Goal: Obtain resource: Download file/media

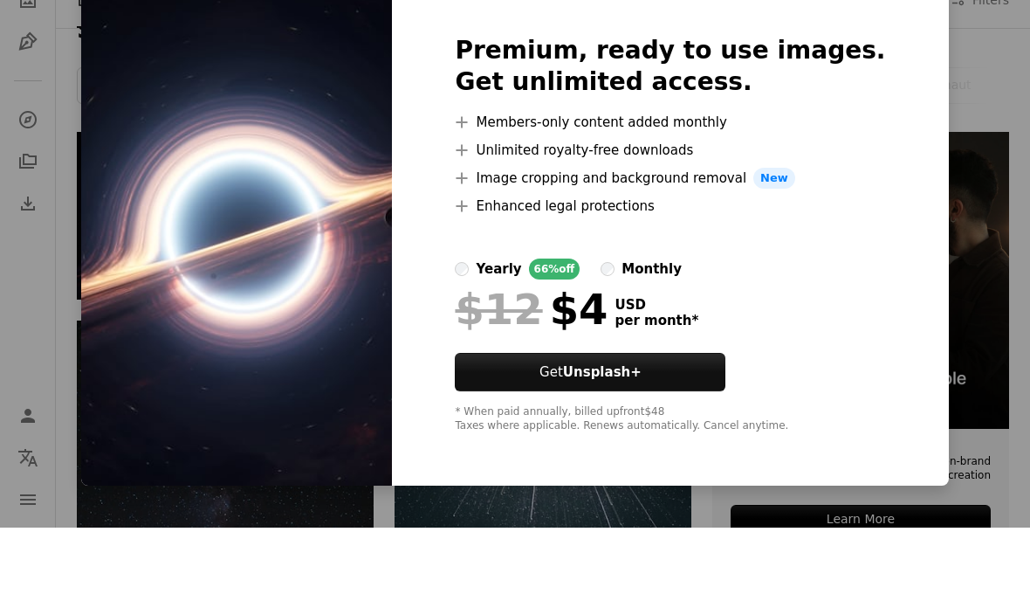
scroll to position [231, 0]
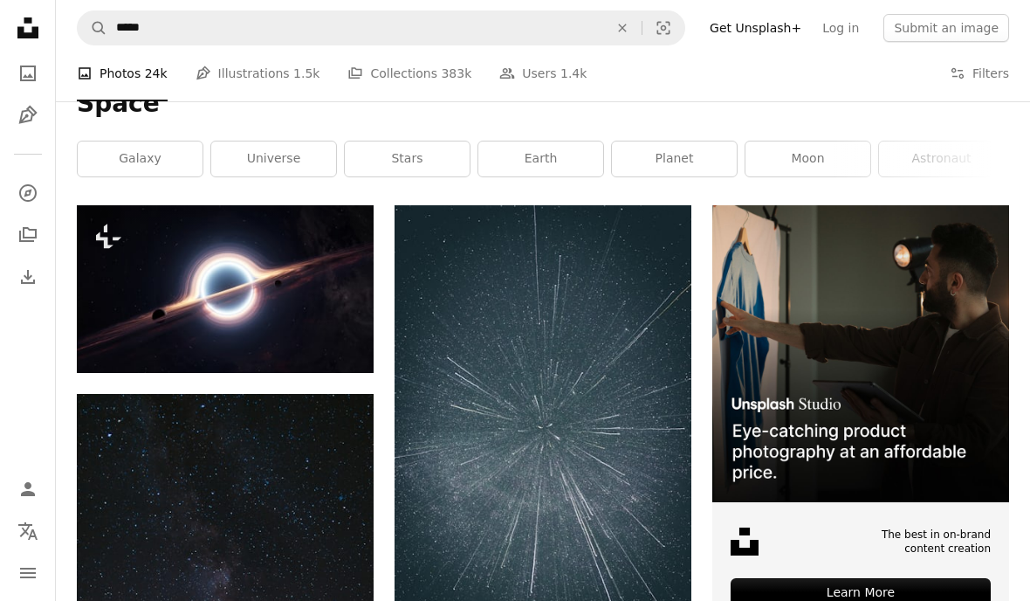
click at [300, 329] on button "A lock Download" at bounding box center [307, 341] width 98 height 28
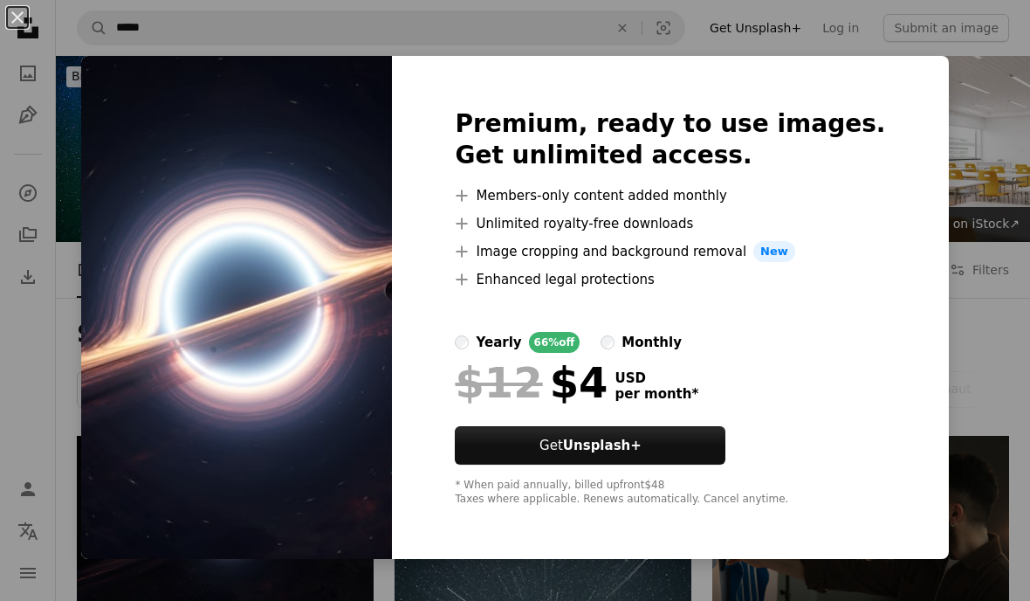
click at [230, 225] on img at bounding box center [236, 307] width 311 height 503
click at [81, 160] on div "An X shape Premium, ready to use images. Get unlimited access. A plus sign Memb…" at bounding box center [515, 300] width 1030 height 601
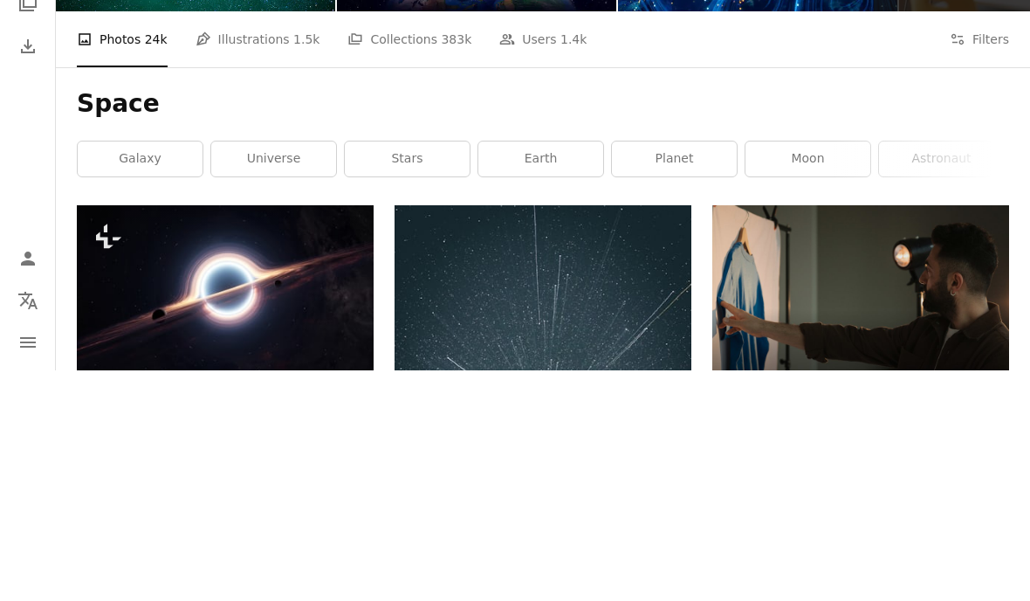
scroll to position [231, 0]
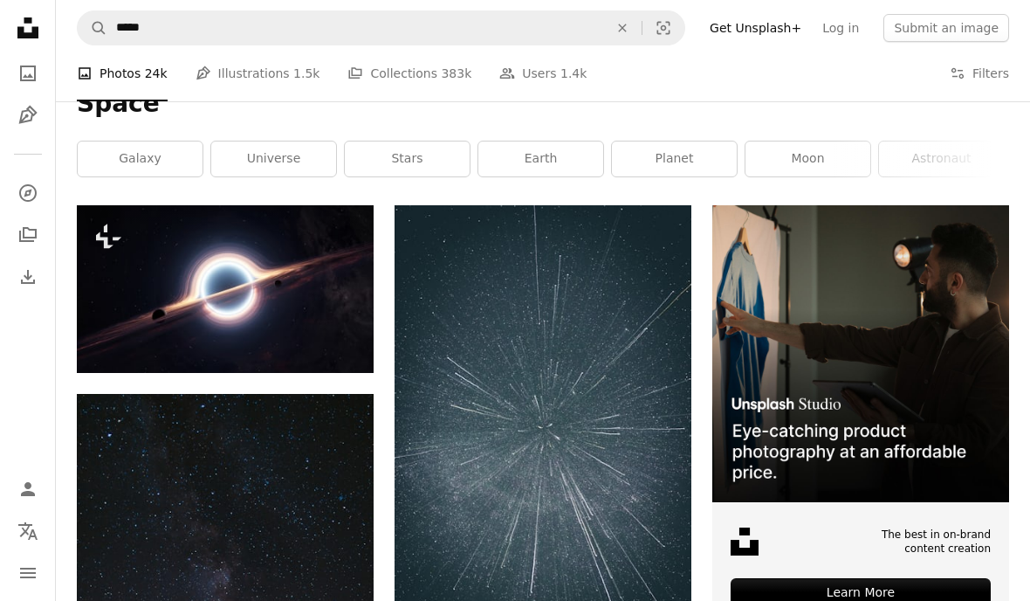
click at [102, 230] on icon "Plus sign for Unsplash+" at bounding box center [108, 237] width 28 height 28
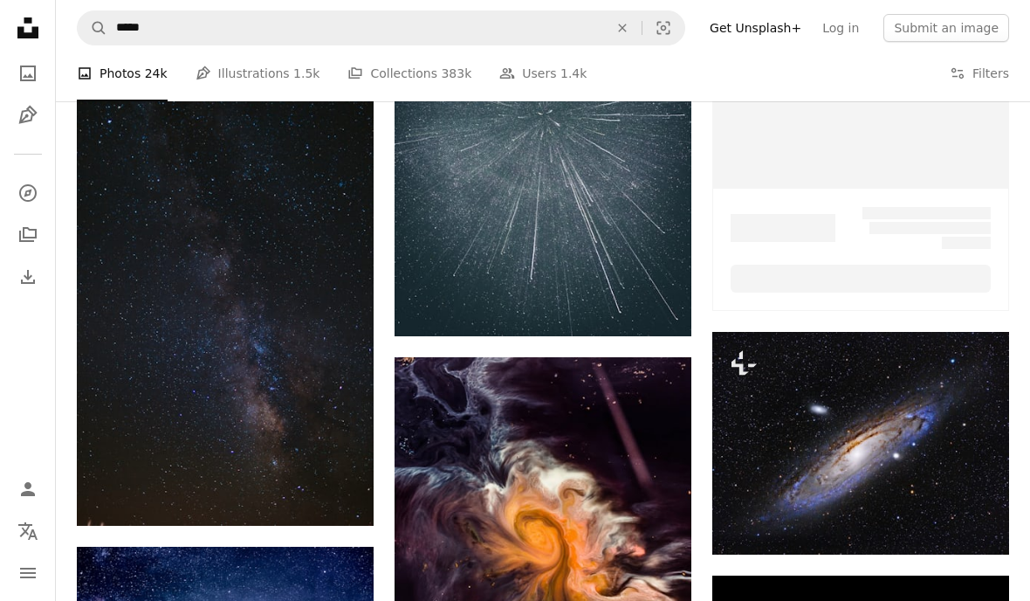
scroll to position [231, 0]
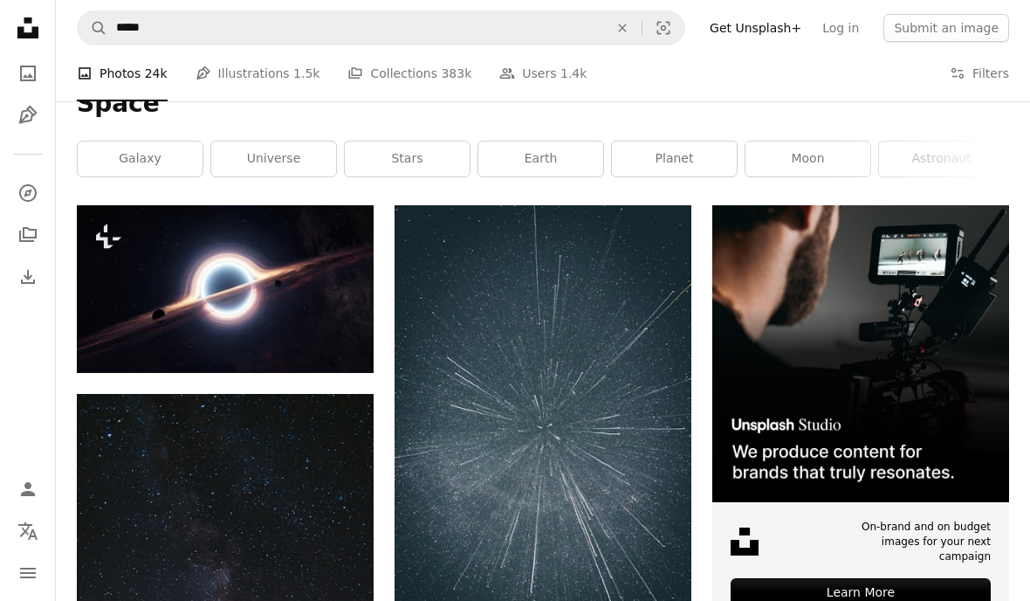
click at [343, 233] on icon "A plus sign" at bounding box center [339, 237] width 14 height 14
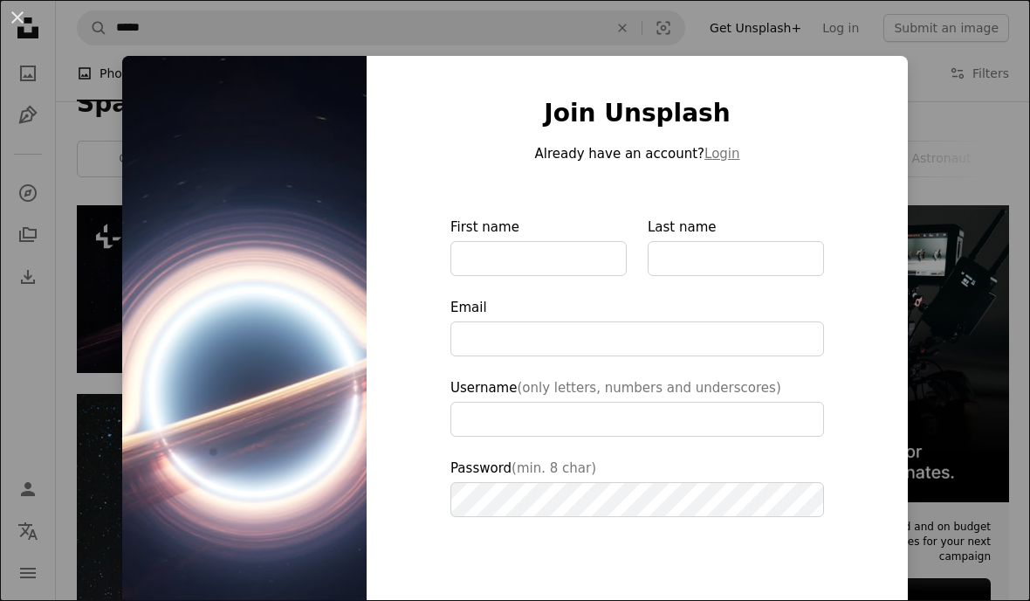
click at [51, 153] on div "An X shape Join Unsplash Already have an account? Login First name Last name Em…" at bounding box center [515, 300] width 1030 height 601
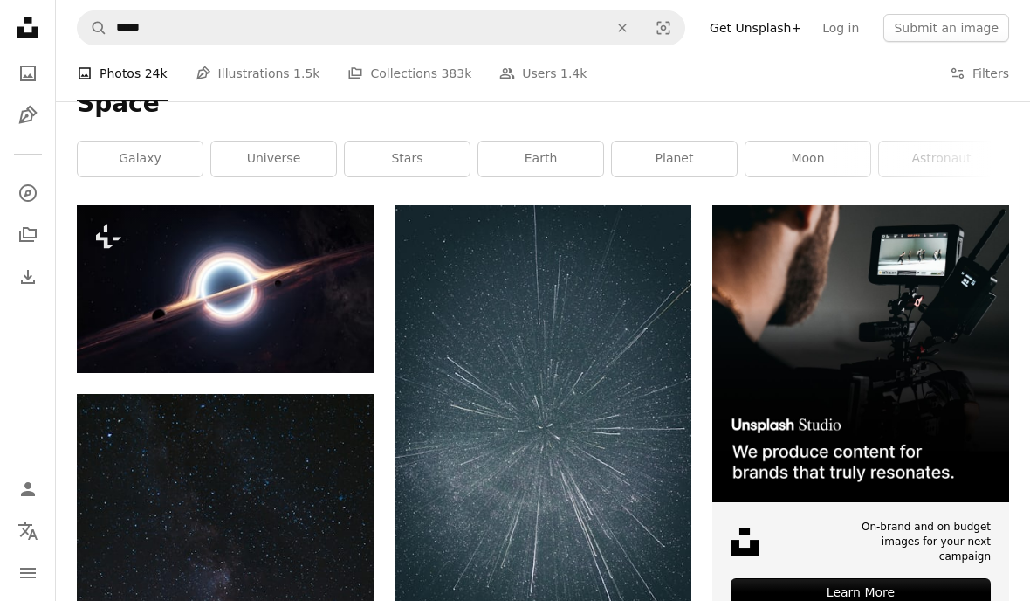
click at [78, 238] on img at bounding box center [225, 288] width 297 height 167
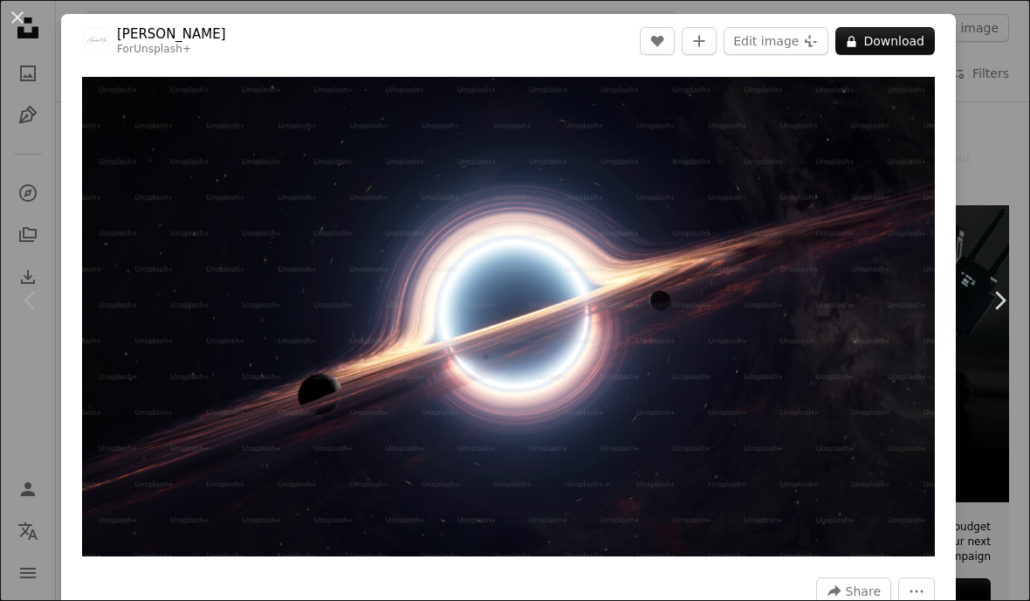
click at [55, 95] on div "An X shape Chevron left Chevron right Alexander Mils For Unsplash+ A heart A pl…" at bounding box center [515, 300] width 1030 height 601
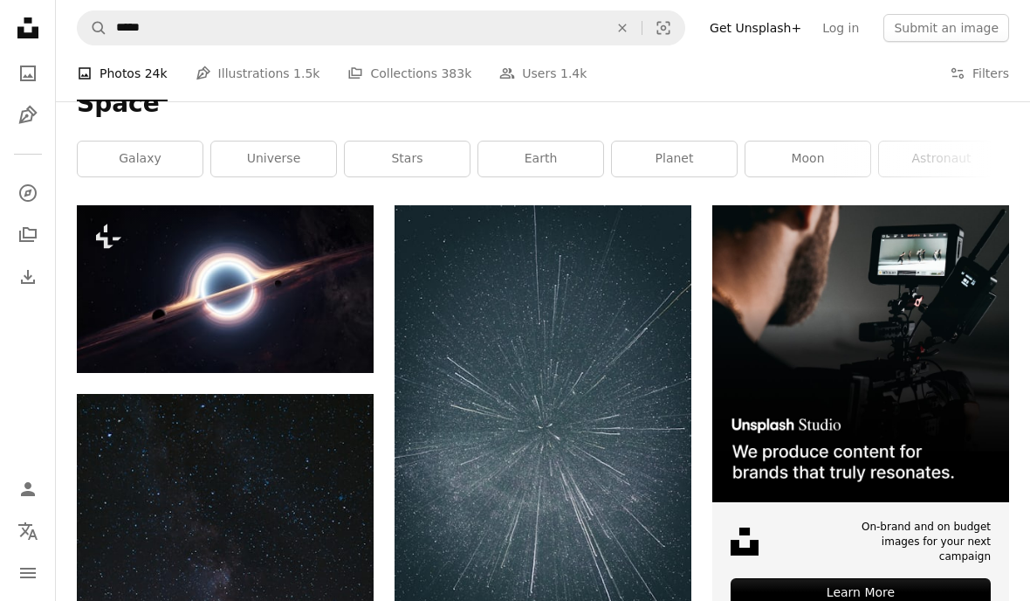
click at [292, 341] on button "A lock Download" at bounding box center [307, 341] width 98 height 28
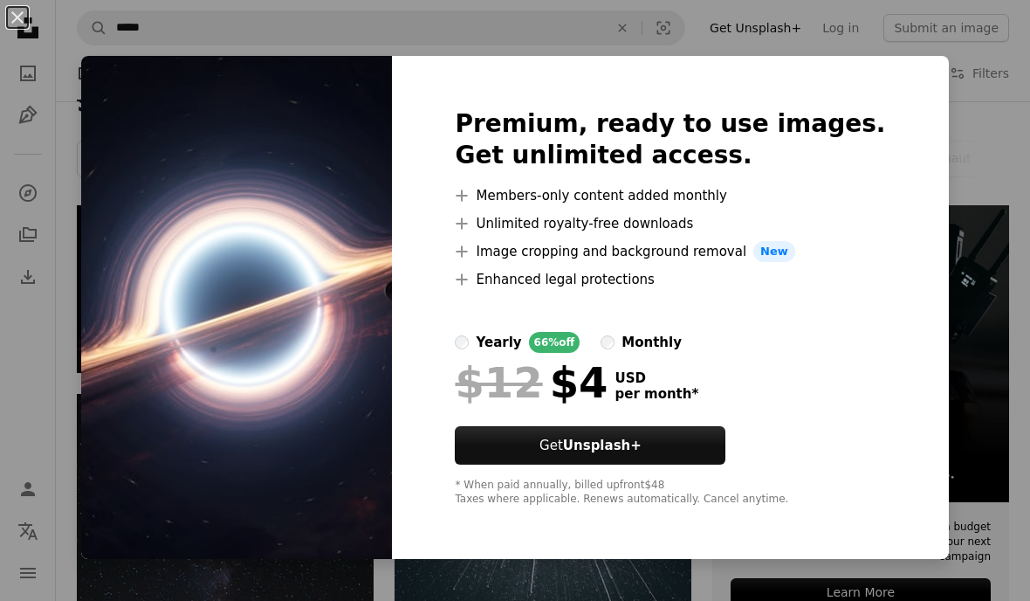
click at [41, 187] on div "An X shape Premium, ready to use images. Get unlimited access. A plus sign Memb…" at bounding box center [515, 300] width 1030 height 601
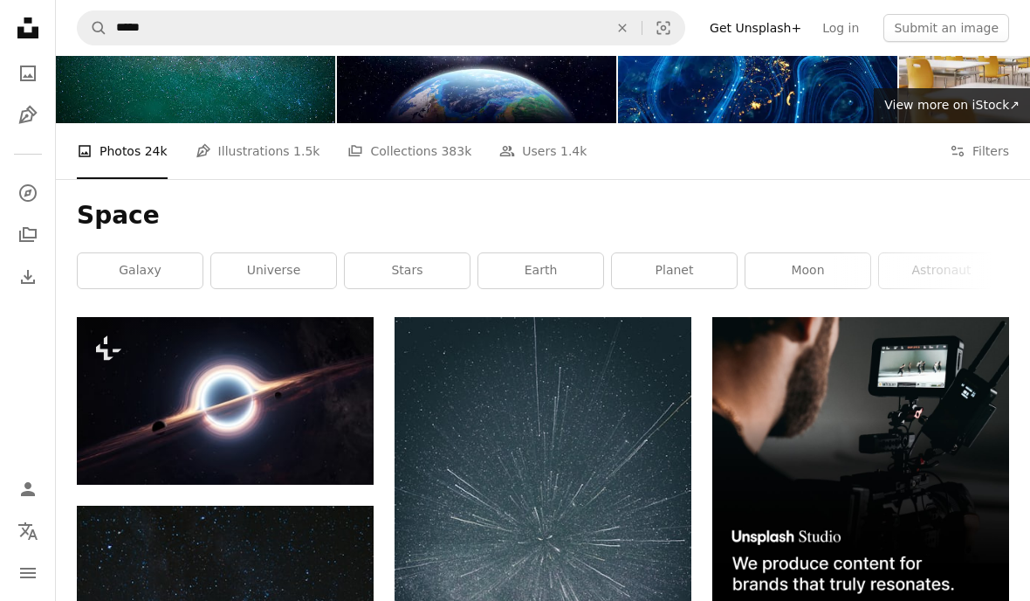
scroll to position [120, 0]
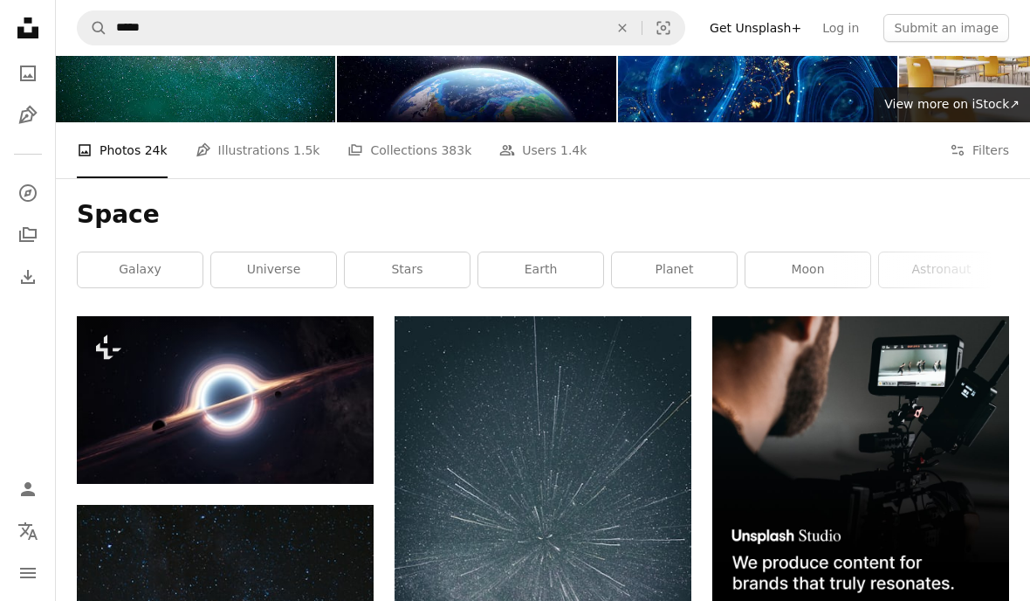
click at [125, 353] on img at bounding box center [225, 399] width 297 height 167
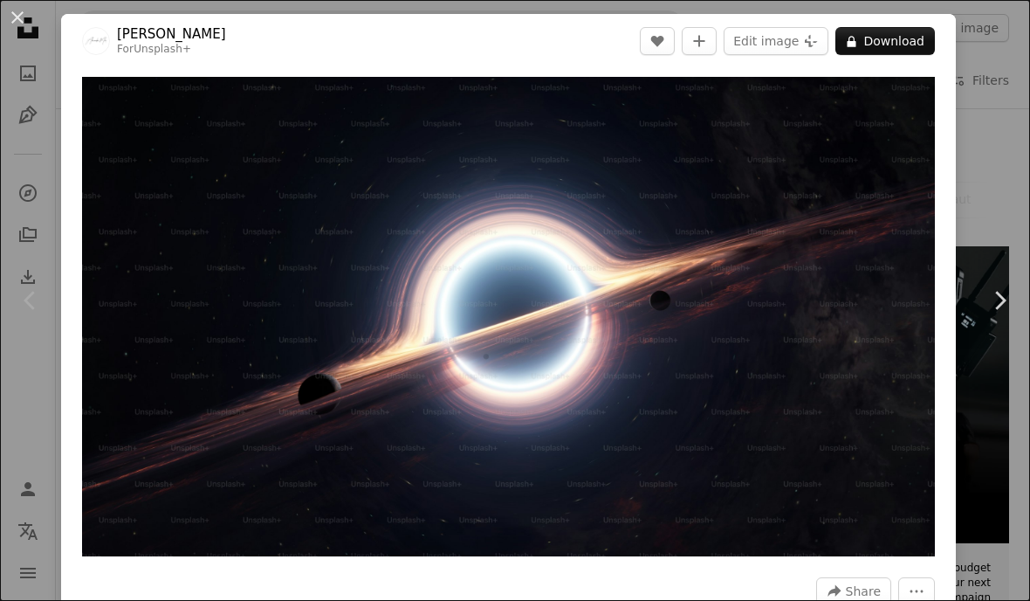
click at [20, 57] on div "An X shape Chevron left Chevron right Alexander Mils For Unsplash+ A heart A pl…" at bounding box center [515, 300] width 1030 height 601
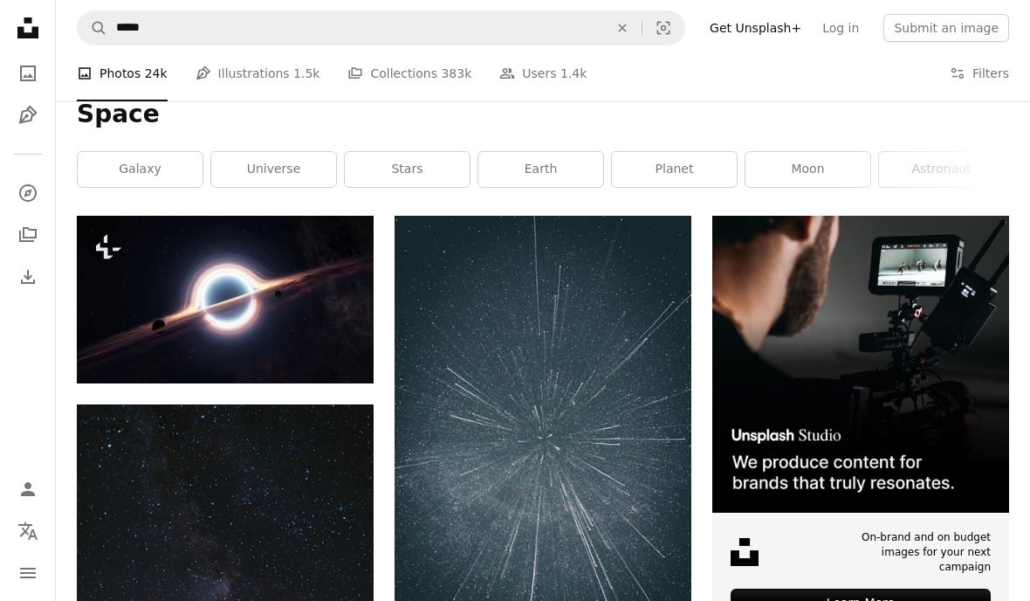
scroll to position [197, 0]
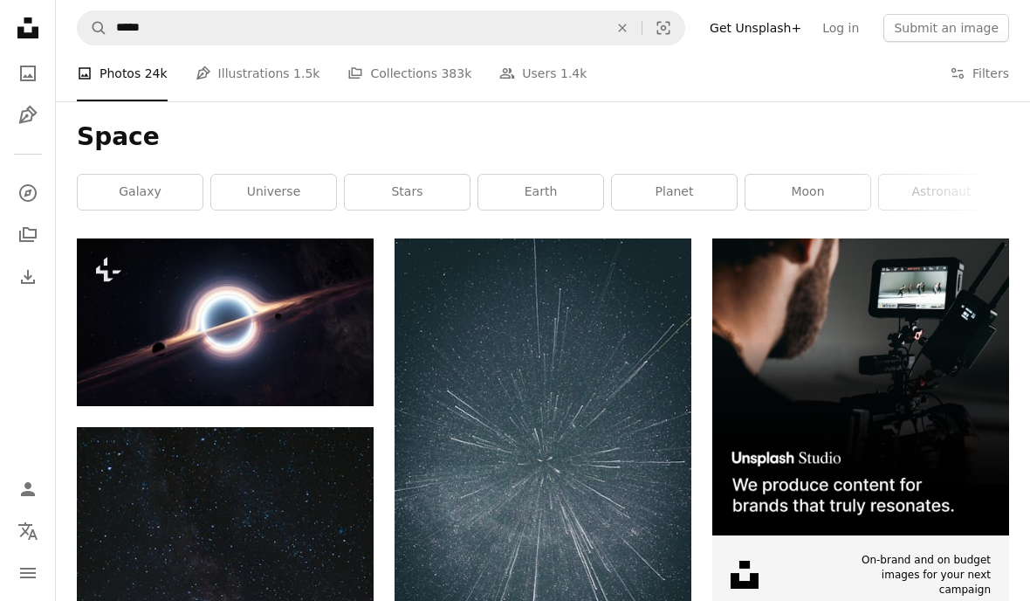
click at [339, 276] on button "A plus sign" at bounding box center [338, 270] width 35 height 28
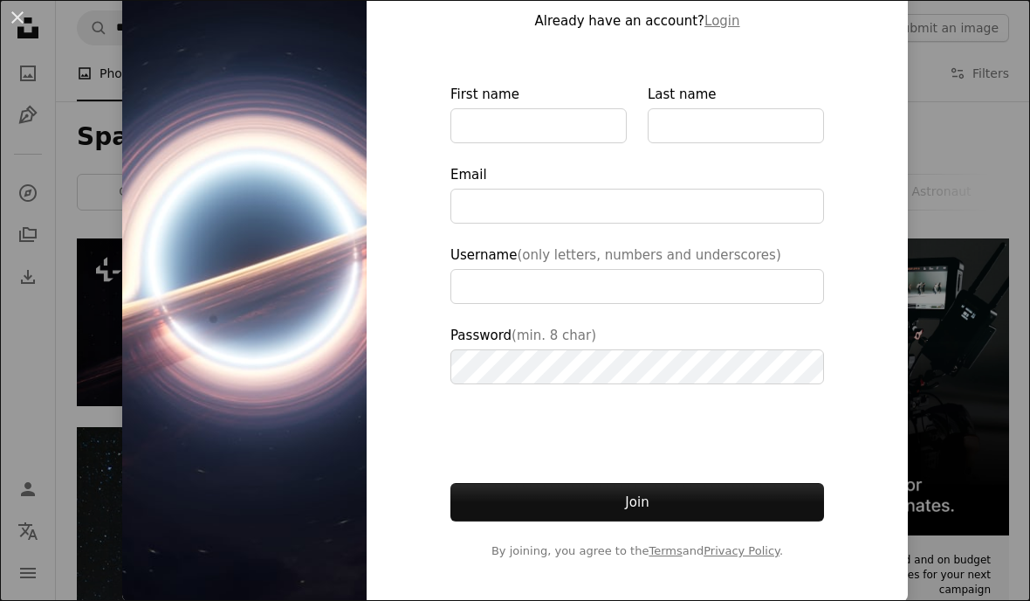
type input "**********"
click at [935, 160] on div "An X shape Join Unsplash Already have an account? Login First name Last name Em…" at bounding box center [515, 300] width 1030 height 601
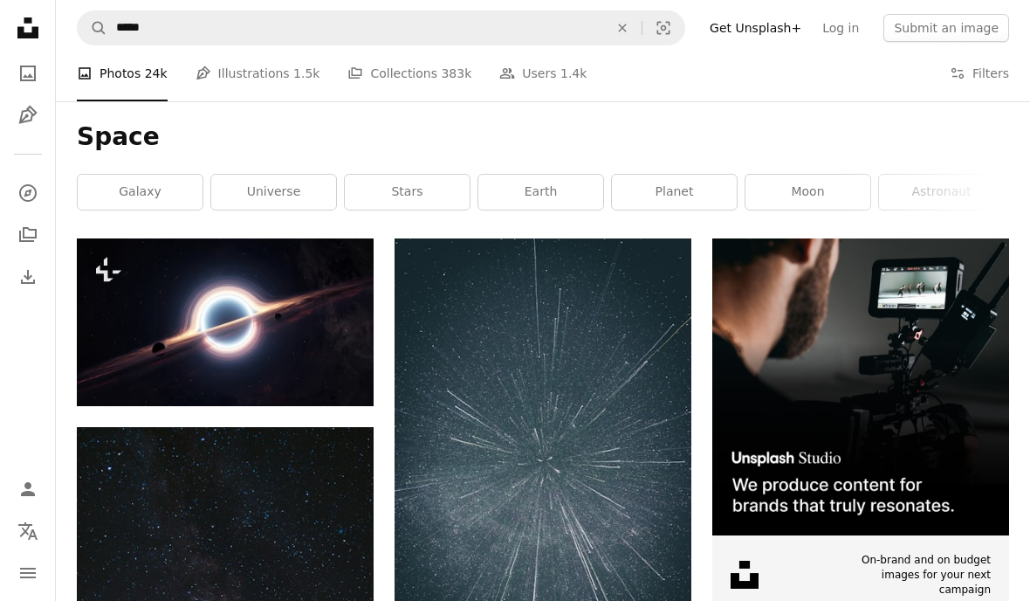
click at [302, 363] on button "A lock Download" at bounding box center [307, 375] width 98 height 28
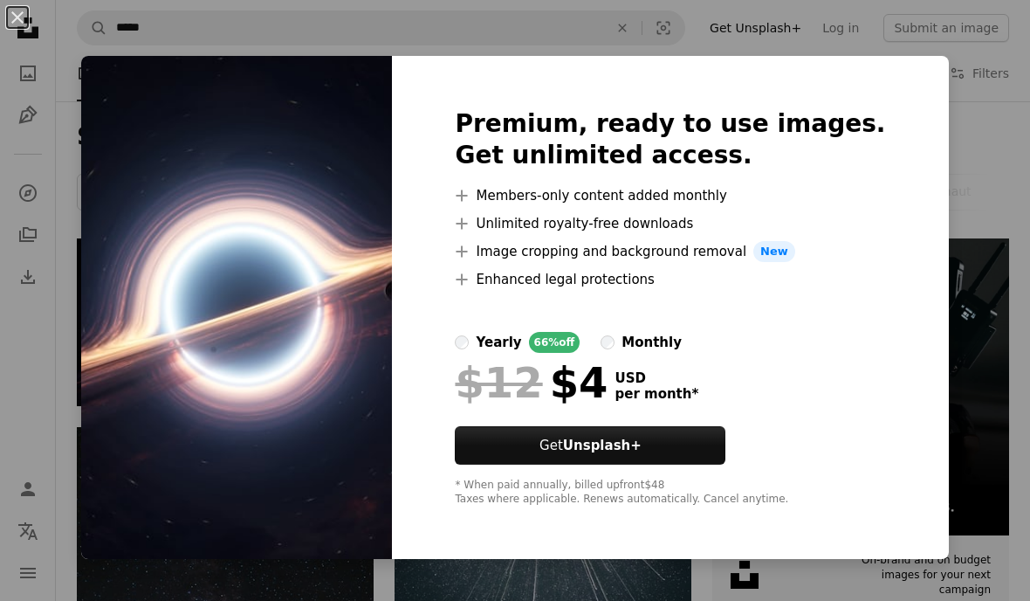
click at [278, 1] on div "An X shape Premium, ready to use images. Get unlimited access. A plus sign Memb…" at bounding box center [515, 300] width 1030 height 601
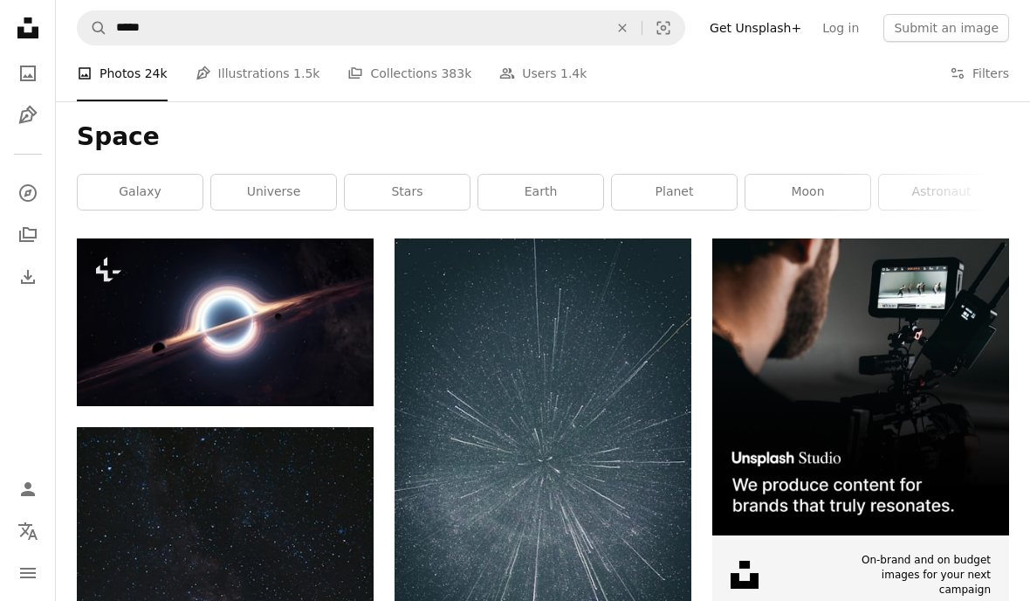
click at [234, 321] on img at bounding box center [225, 321] width 297 height 167
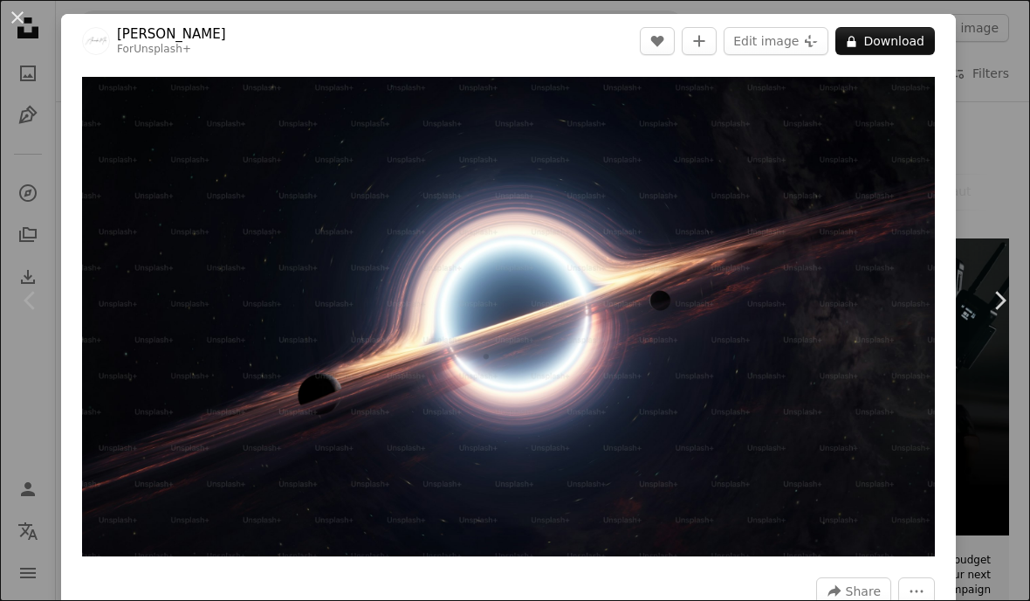
click at [906, 175] on img "Zoom in on this image" at bounding box center [508, 316] width 853 height 479
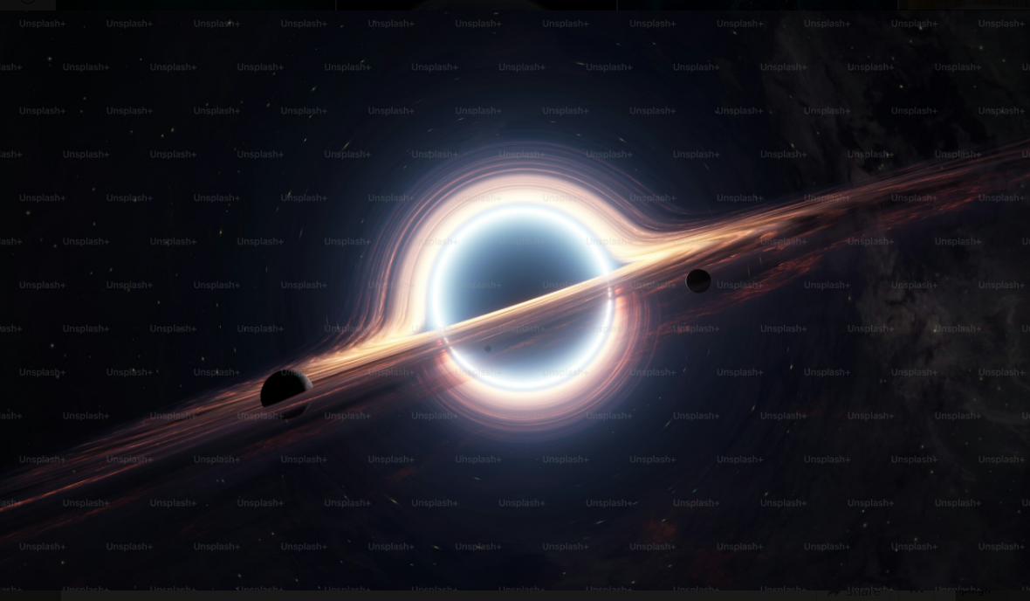
click at [915, 107] on img "Zoom out on this image" at bounding box center [515, 300] width 1032 height 581
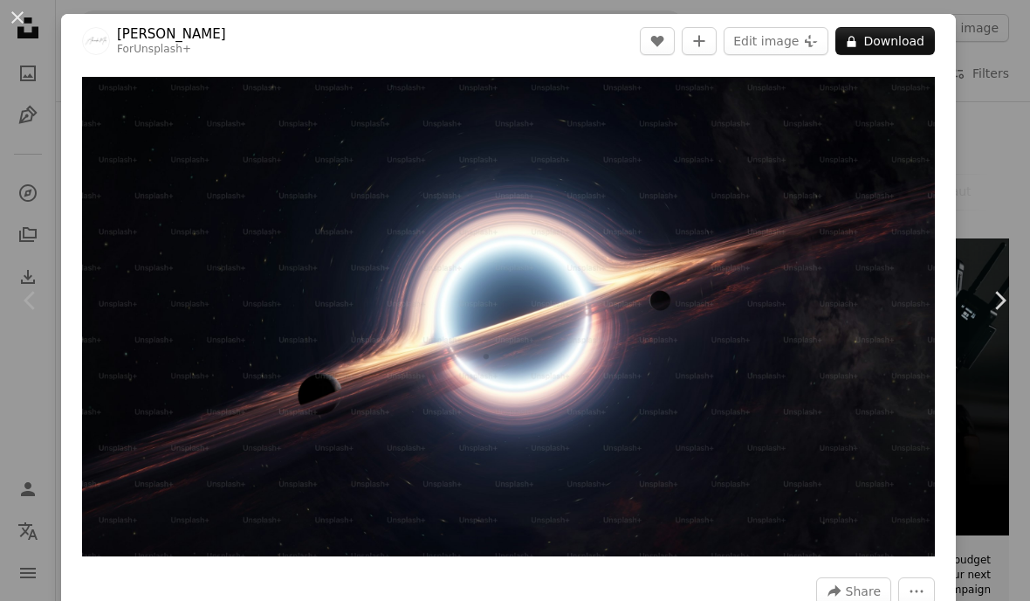
click at [885, 219] on img "Zoom in on this image" at bounding box center [508, 316] width 853 height 479
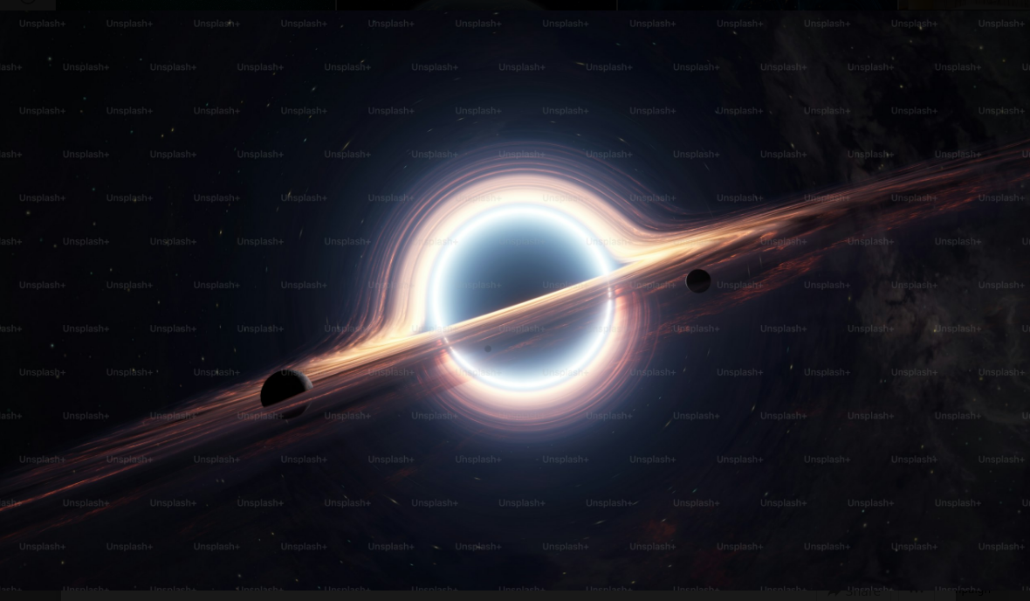
click at [891, 203] on img "Zoom out on this image" at bounding box center [515, 300] width 1032 height 581
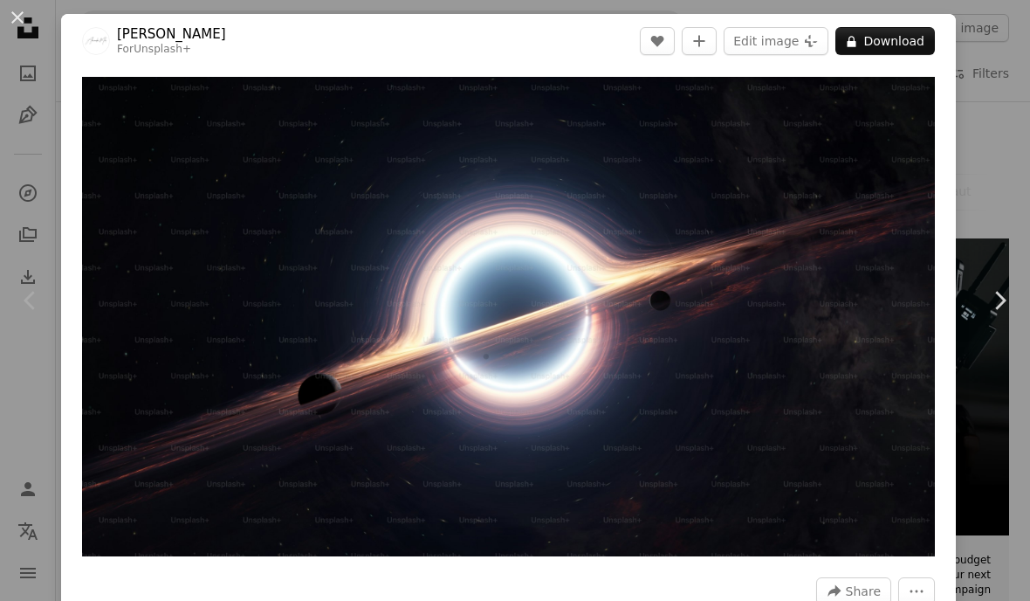
click at [889, 223] on img "Zoom in on this image" at bounding box center [508, 316] width 853 height 479
